Goal: Task Accomplishment & Management: Use online tool/utility

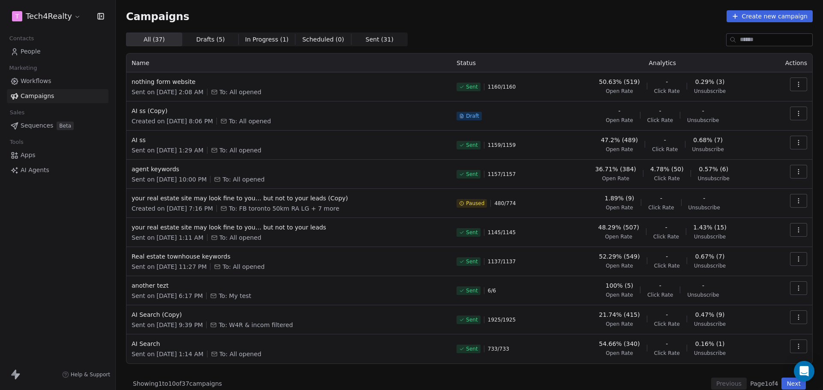
click at [641, 26] on div "Campaigns Create new campaign All ( 37 ) All ( 37 ) Drafts ( 5 ) Drafts ( 5 ) I…" at bounding box center [469, 200] width 687 height 380
click at [157, 18] on span "Campaigns" at bounding box center [157, 16] width 63 height 12
click at [210, 18] on div "Campaigns Create new campaign" at bounding box center [469, 16] width 687 height 12
click at [519, 20] on div "Campaigns Create new campaign" at bounding box center [469, 16] width 687 height 12
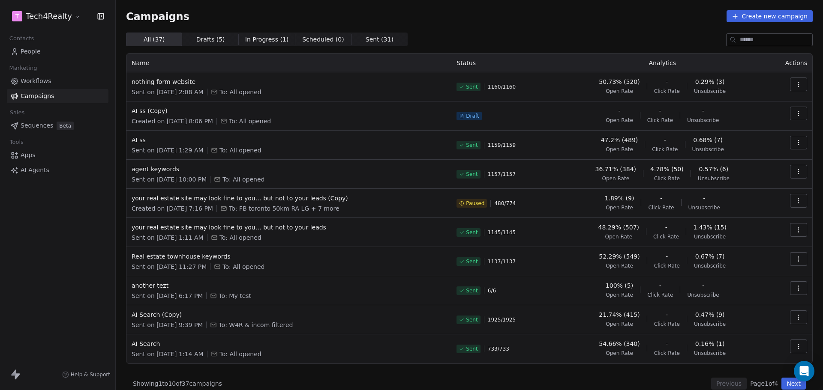
click at [467, 86] on span "Sent" at bounding box center [472, 87] width 12 height 7
click at [467, 87] on span "Sent" at bounding box center [472, 87] width 12 height 7
click at [496, 29] on div "Campaigns Create new campaign All ( 37 ) All ( 37 ) Drafts ( 5 ) Drafts ( 5 ) I…" at bounding box center [469, 200] width 687 height 380
click at [420, 18] on div "Campaigns Create new campaign" at bounding box center [469, 16] width 687 height 12
click at [264, 16] on div "Campaigns Create new campaign" at bounding box center [469, 16] width 687 height 12
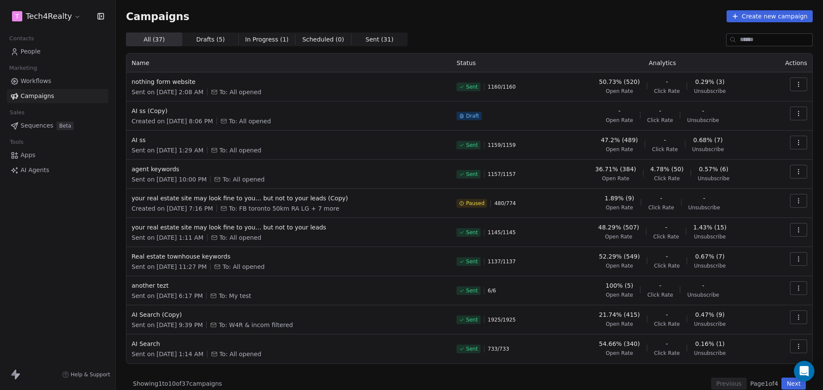
click at [489, 20] on div "Campaigns Create new campaign" at bounding box center [469, 16] width 687 height 12
drag, startPoint x: 131, startPoint y: 152, endPoint x: 286, endPoint y: 151, distance: 154.7
click at [286, 151] on td "AI ss Sent on [DATE] 1:29 AM To: All opened" at bounding box center [288, 145] width 325 height 29
click at [309, 148] on div "Sent on [DATE] 1:29 AM To: All opened" at bounding box center [289, 150] width 315 height 9
click at [69, 12] on html "T Tech4Realty Contacts People Marketing Workflows Campaigns Sales Sequences Bet…" at bounding box center [411, 195] width 823 height 390
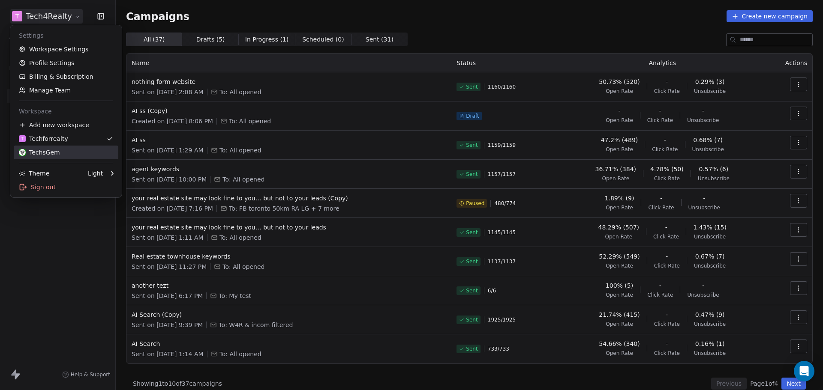
click at [38, 153] on div "TechsGem" at bounding box center [39, 152] width 41 height 9
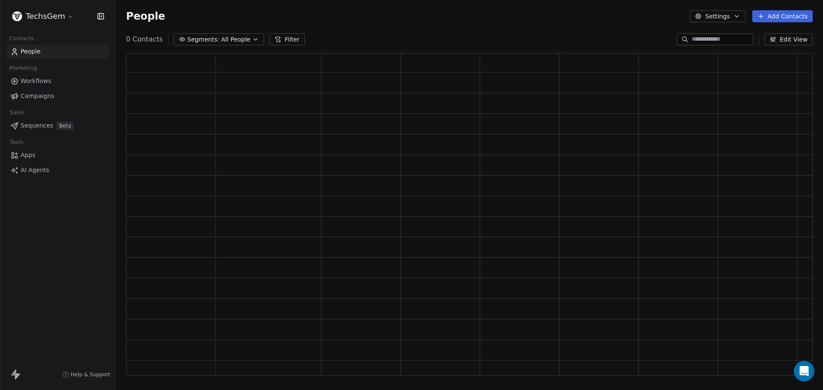
scroll to position [316, 680]
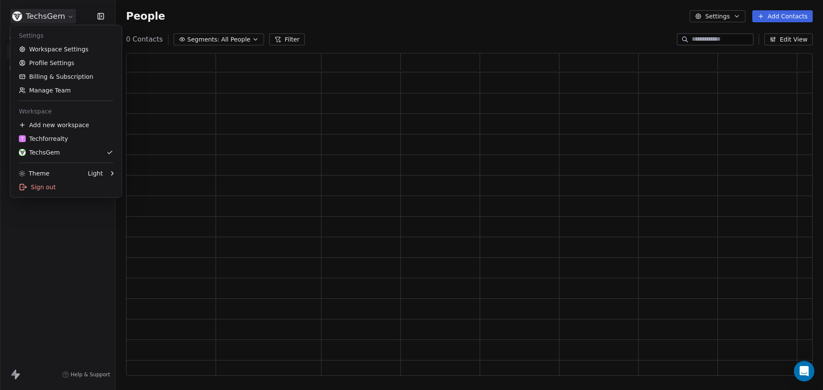
click at [52, 18] on html "TechsGem Contacts People Marketing Workflows Campaigns Sales Sequences Beta Too…" at bounding box center [411, 195] width 823 height 390
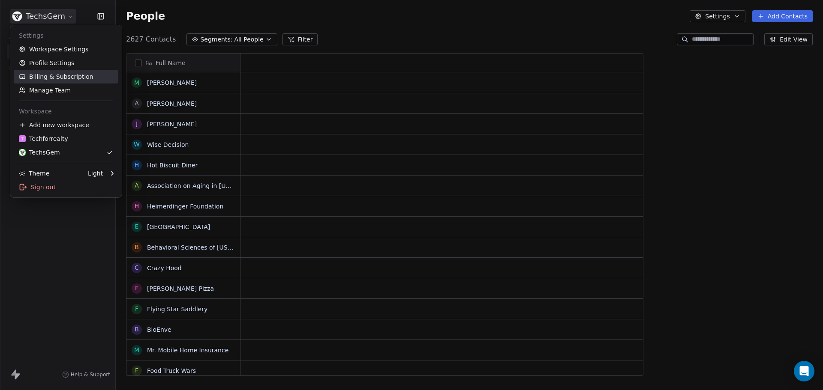
scroll to position [337, 701]
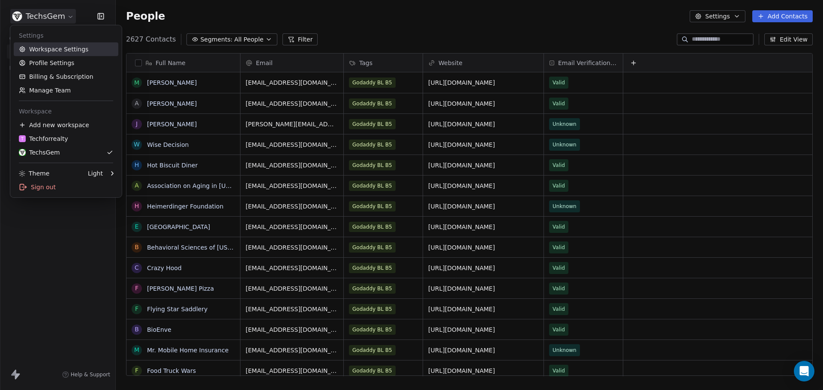
click at [63, 49] on link "Workspace Settings" at bounding box center [66, 49] width 105 height 14
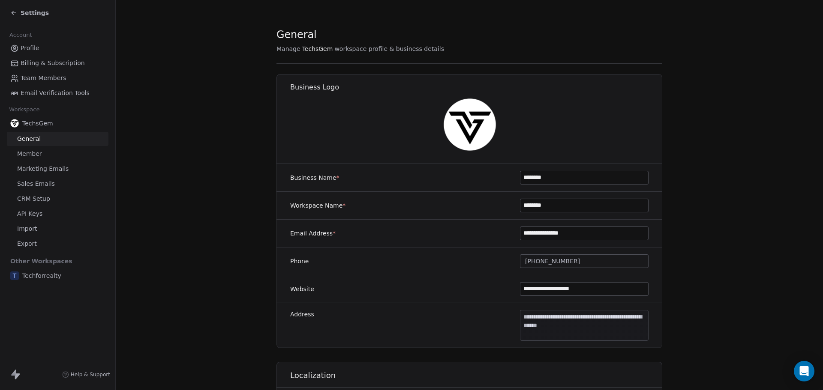
click at [41, 171] on span "Marketing Emails" at bounding box center [42, 169] width 51 height 9
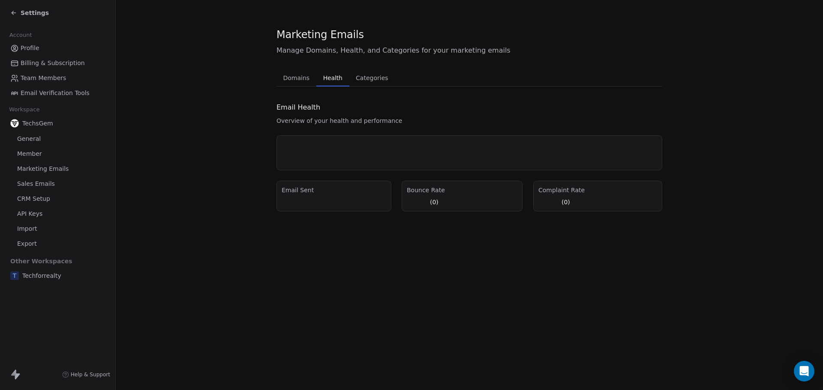
click at [313, 77] on div "Domains Domains Health Health Categories Categories" at bounding box center [469, 77] width 386 height 17
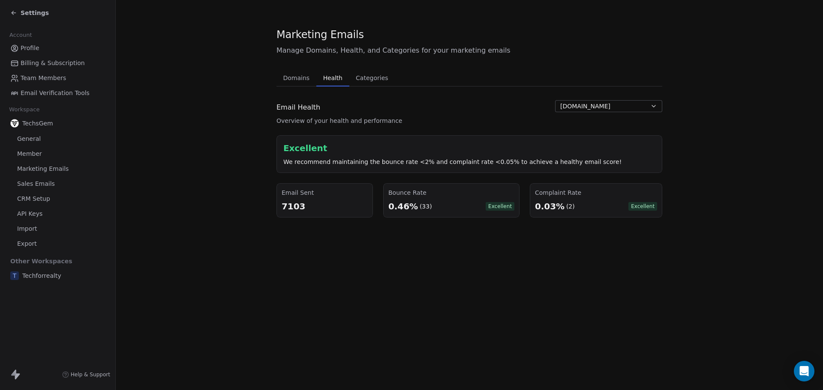
click at [327, 77] on span "Health" at bounding box center [333, 78] width 26 height 12
click at [476, 92] on div "Domains Domains Health Health Categories Categories Email Health Overview of yo…" at bounding box center [469, 143] width 386 height 148
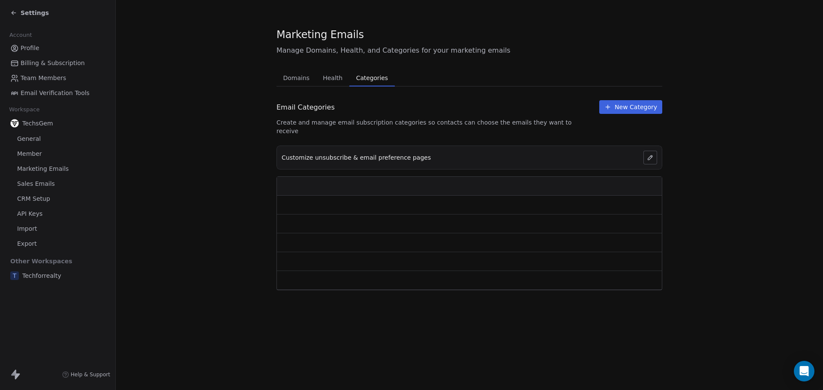
click at [372, 72] on button "Categories Categories" at bounding box center [371, 77] width 45 height 17
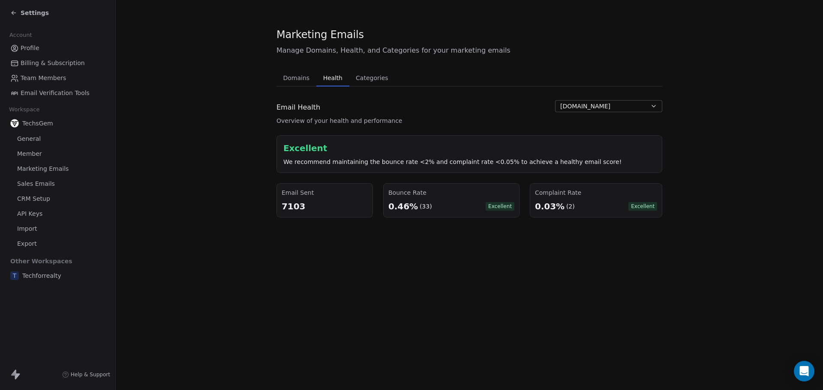
click at [328, 77] on span "Health" at bounding box center [333, 78] width 26 height 12
click at [290, 77] on span "Domains" at bounding box center [296, 78] width 33 height 12
click at [330, 72] on button "Health Health" at bounding box center [332, 77] width 33 height 17
drag, startPoint x: 397, startPoint y: 206, endPoint x: 465, endPoint y: 204, distance: 67.7
click at [455, 206] on div "0.46% (33) Excellent" at bounding box center [451, 207] width 126 height 12
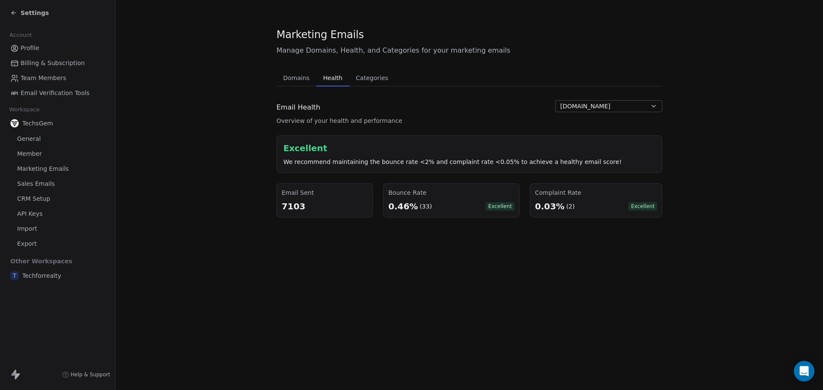
click at [466, 204] on div "0.46% (33) Excellent" at bounding box center [451, 207] width 126 height 12
click at [32, 14] on span "Settings" at bounding box center [35, 13] width 28 height 9
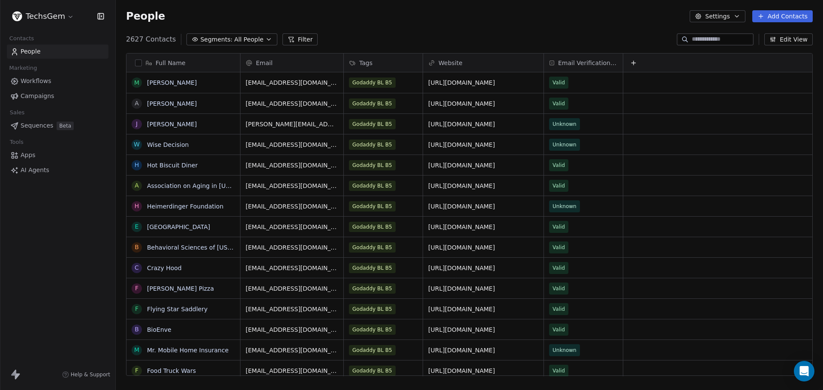
scroll to position [337, 701]
click at [32, 14] on html "TechsGem Contacts People Marketing Workflows Campaigns Sales Sequences Beta Too…" at bounding box center [411, 195] width 823 height 390
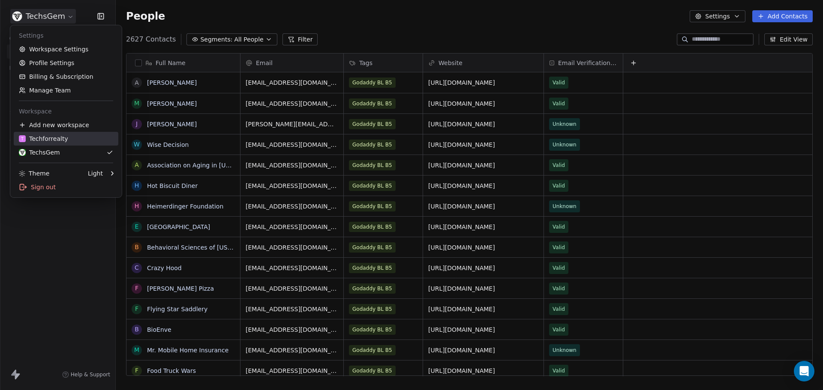
click at [36, 140] on div "T Techforrealty" at bounding box center [43, 139] width 49 height 9
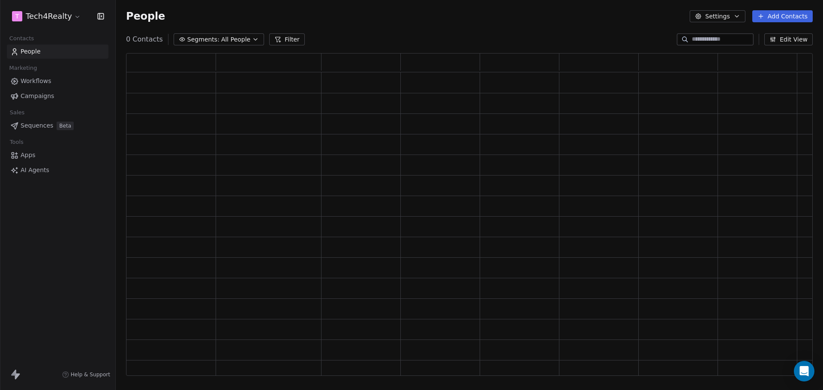
scroll to position [316, 680]
click at [30, 87] on link "Workflows" at bounding box center [58, 81] width 102 height 14
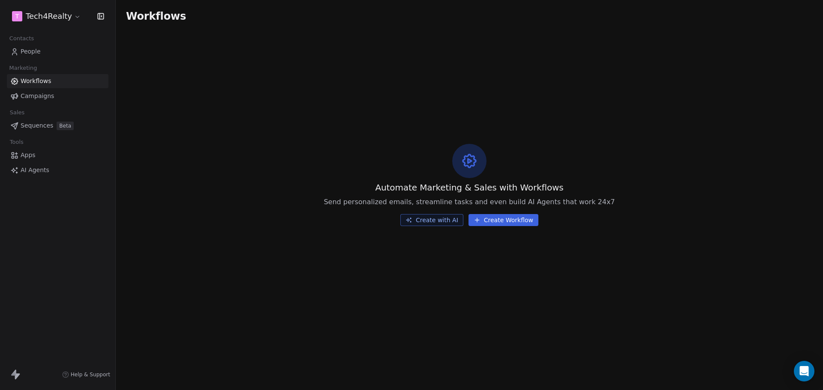
click at [41, 94] on span "Campaigns" at bounding box center [37, 96] width 33 height 9
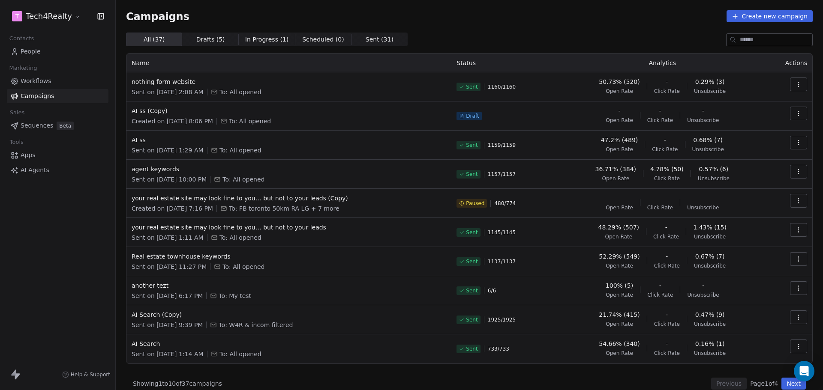
click at [38, 15] on html "T Tech4Realty Contacts People Marketing Workflows Campaigns Sales Sequences Bet…" at bounding box center [411, 195] width 823 height 390
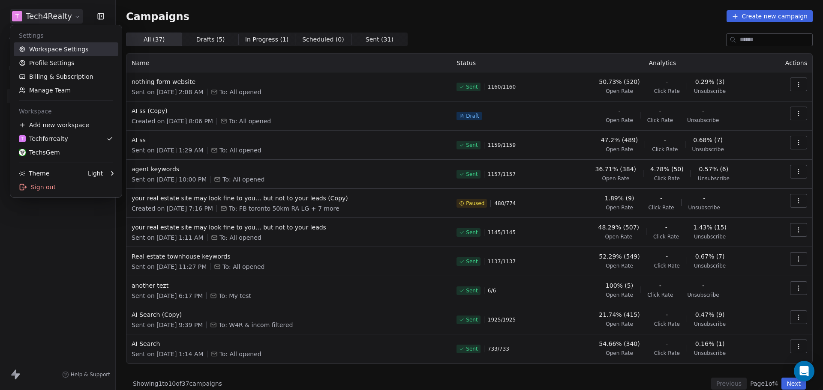
click at [45, 49] on link "Workspace Settings" at bounding box center [66, 49] width 105 height 14
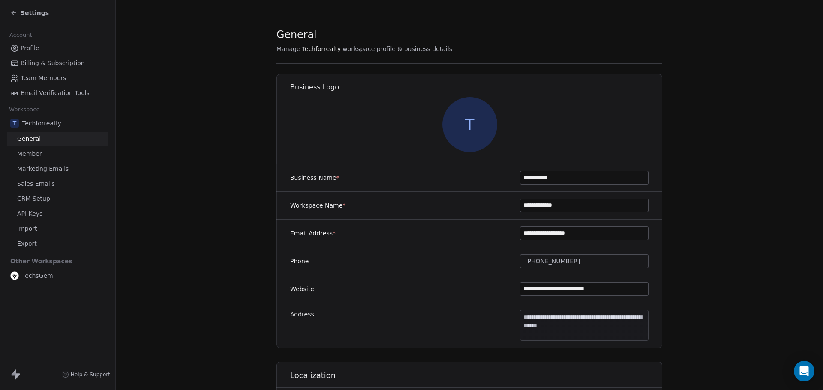
click at [30, 182] on span "Sales Emails" at bounding box center [36, 184] width 38 height 9
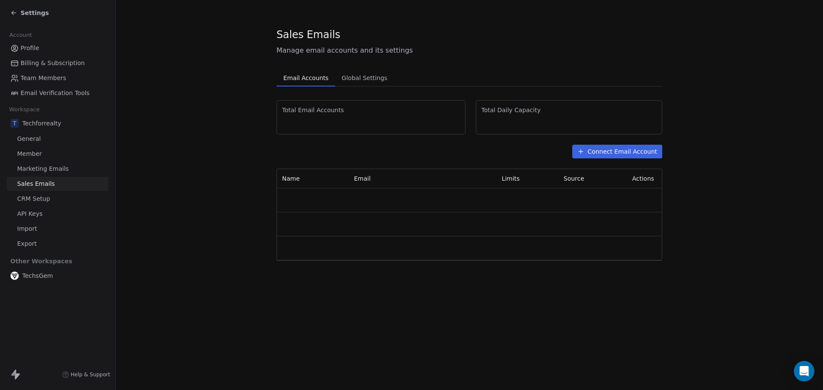
click at [33, 168] on span "Marketing Emails" at bounding box center [42, 169] width 51 height 9
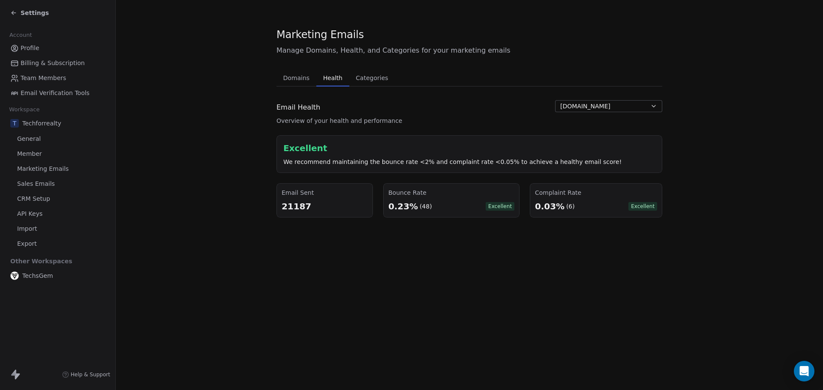
click at [329, 80] on span "Health" at bounding box center [333, 78] width 26 height 12
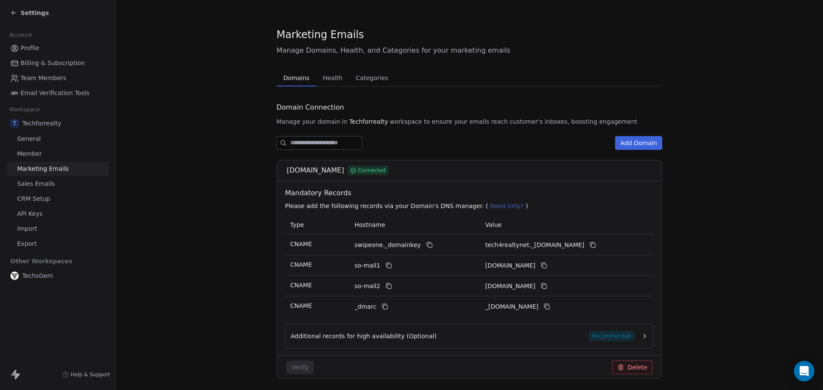
click at [295, 84] on span "Domains" at bounding box center [296, 78] width 33 height 12
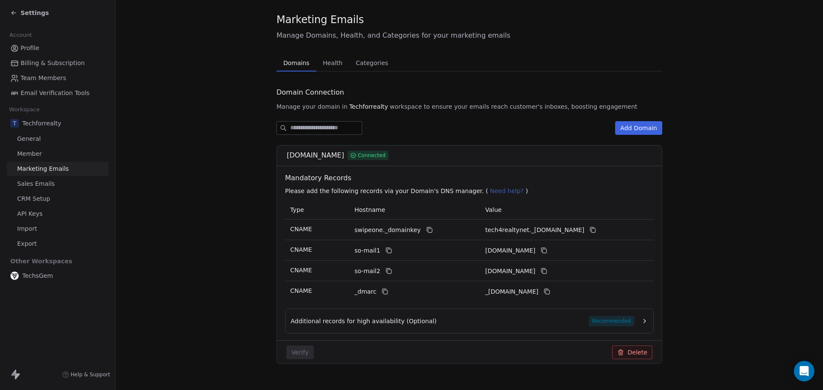
scroll to position [30, 0]
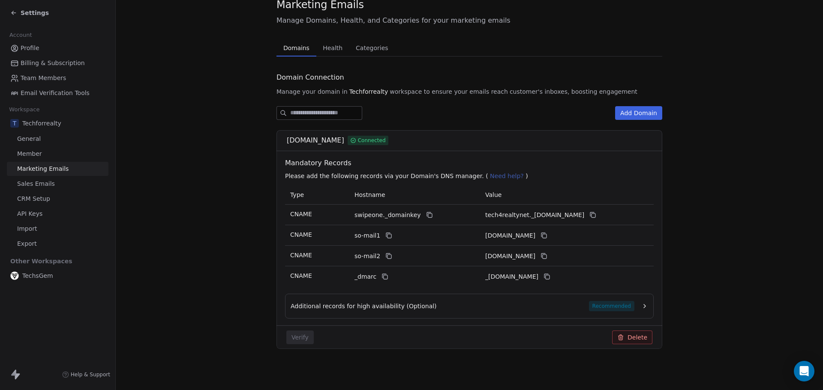
click at [392, 310] on span "Additional records for high availability (Optional)" at bounding box center [364, 306] width 146 height 9
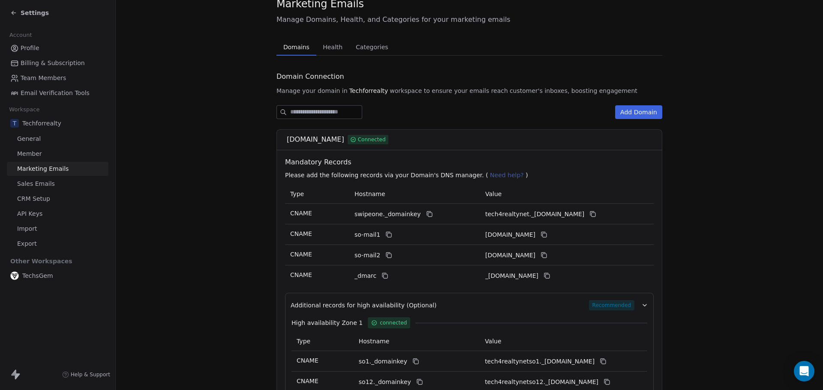
scroll to position [4, 0]
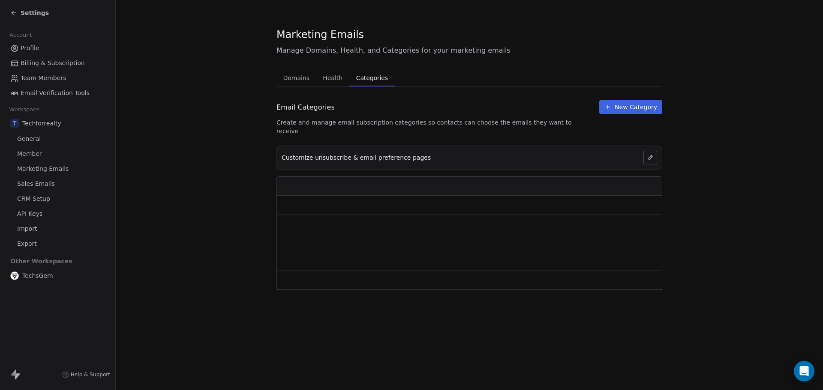
click at [363, 70] on button "Categories Categories" at bounding box center [371, 77] width 45 height 17
click at [340, 75] on span "Health" at bounding box center [332, 78] width 27 height 12
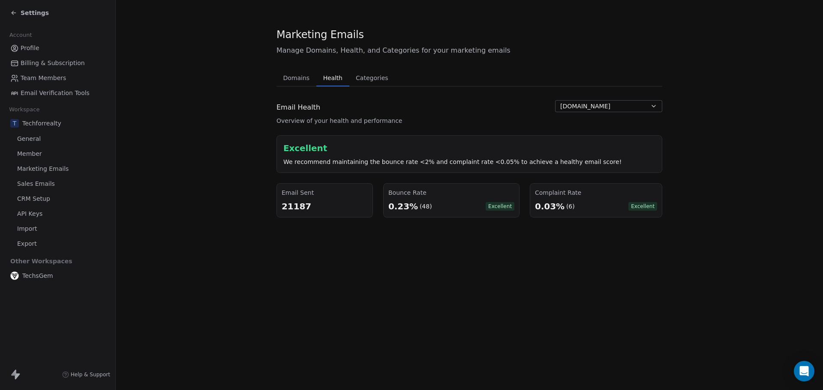
click at [31, 16] on span "Settings" at bounding box center [35, 13] width 28 height 9
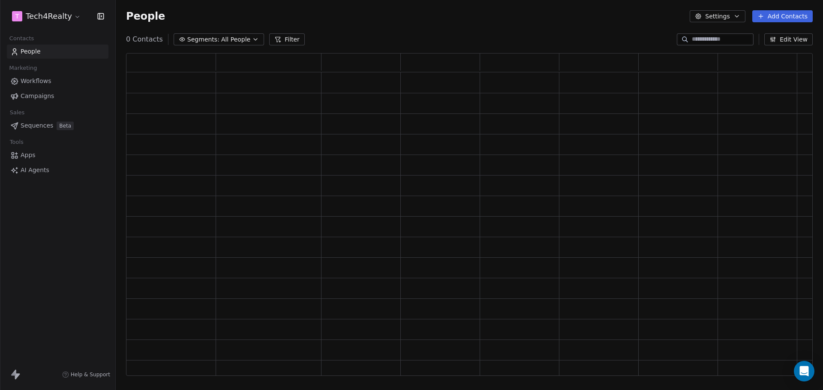
scroll to position [316, 680]
click at [39, 99] on span "Campaigns" at bounding box center [37, 96] width 33 height 9
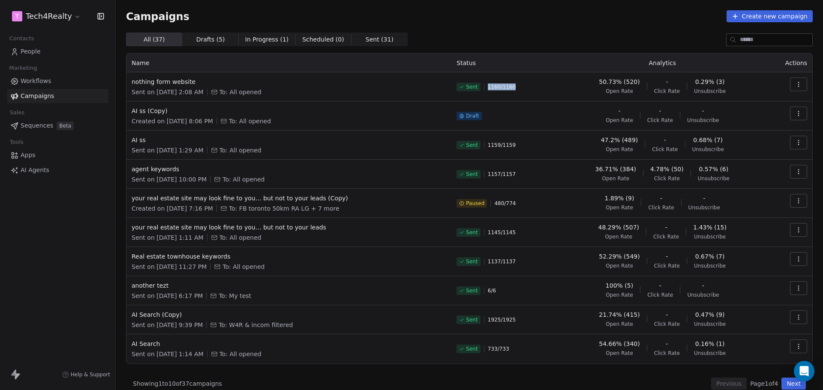
drag, startPoint x: 482, startPoint y: 87, endPoint x: 545, endPoint y: 89, distance: 62.6
click at [545, 89] on div "Sent 1160 / 1160" at bounding box center [504, 87] width 97 height 19
click at [549, 86] on div "Sent 1160 / 1160" at bounding box center [504, 87] width 97 height 19
click at [500, 88] on span "1160 / 1160" at bounding box center [502, 87] width 28 height 7
click at [458, 20] on div "Campaigns Create new campaign" at bounding box center [469, 16] width 687 height 12
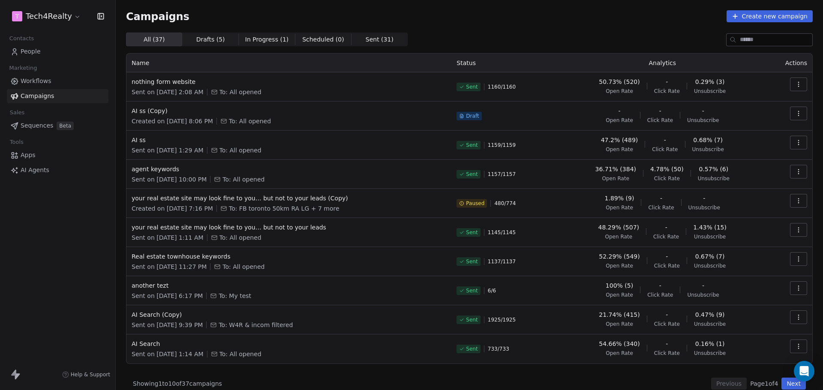
click at [430, 23] on div "Campaigns Create new campaign All ( 37 ) All ( 37 ) Drafts ( 5 ) Drafts ( 5 ) I…" at bounding box center [469, 200] width 687 height 380
click at [449, 18] on div "Campaigns Create new campaign" at bounding box center [469, 16] width 687 height 12
click at [492, 24] on div "Campaigns Create new campaign All ( 37 ) All ( 37 ) Drafts ( 5 ) Drafts ( 5 ) I…" at bounding box center [469, 200] width 687 height 380
click at [383, 14] on div "Campaigns Create new campaign" at bounding box center [469, 16] width 687 height 12
click at [545, 24] on div "Campaigns Create new campaign All ( 37 ) All ( 37 ) Drafts ( 5 ) Drafts ( 5 ) I…" at bounding box center [469, 200] width 687 height 380
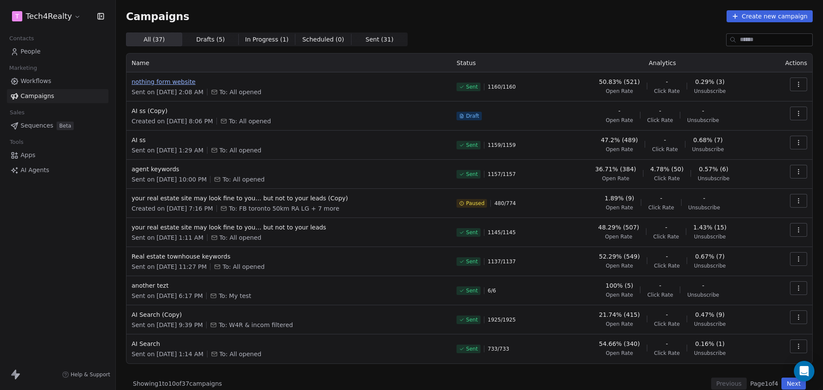
click at [166, 79] on span "nothing form website" at bounding box center [289, 82] width 315 height 9
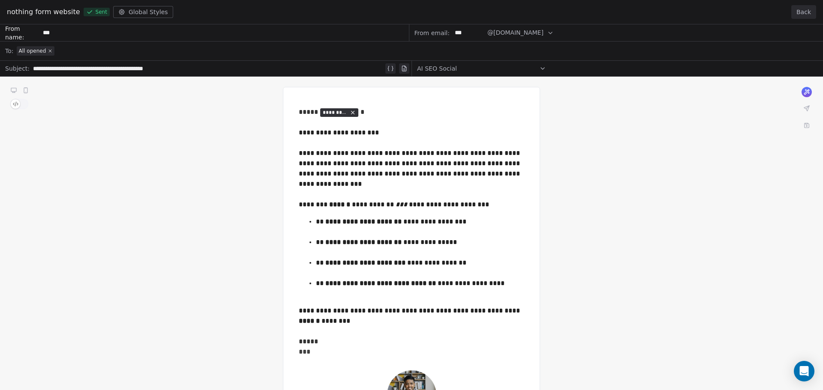
click at [803, 12] on button "Back" at bounding box center [803, 12] width 25 height 14
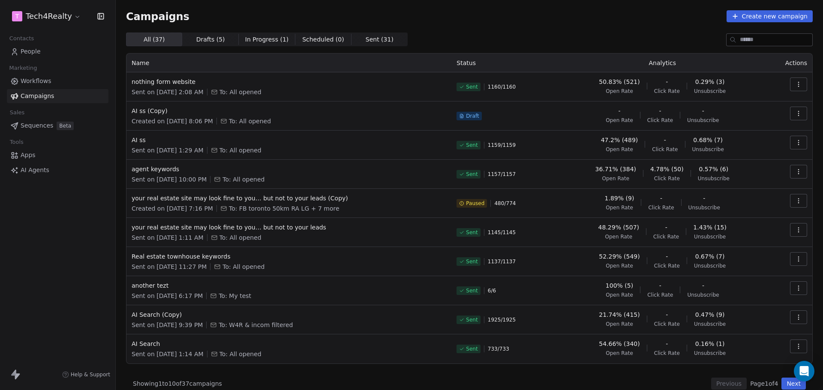
click at [446, 40] on div "All ( 37 ) All ( 37 ) Drafts ( 5 ) Drafts ( 5 ) In Progress ( 1 ) In Progress (…" at bounding box center [469, 40] width 687 height 14
